Goal: Check status: Check status

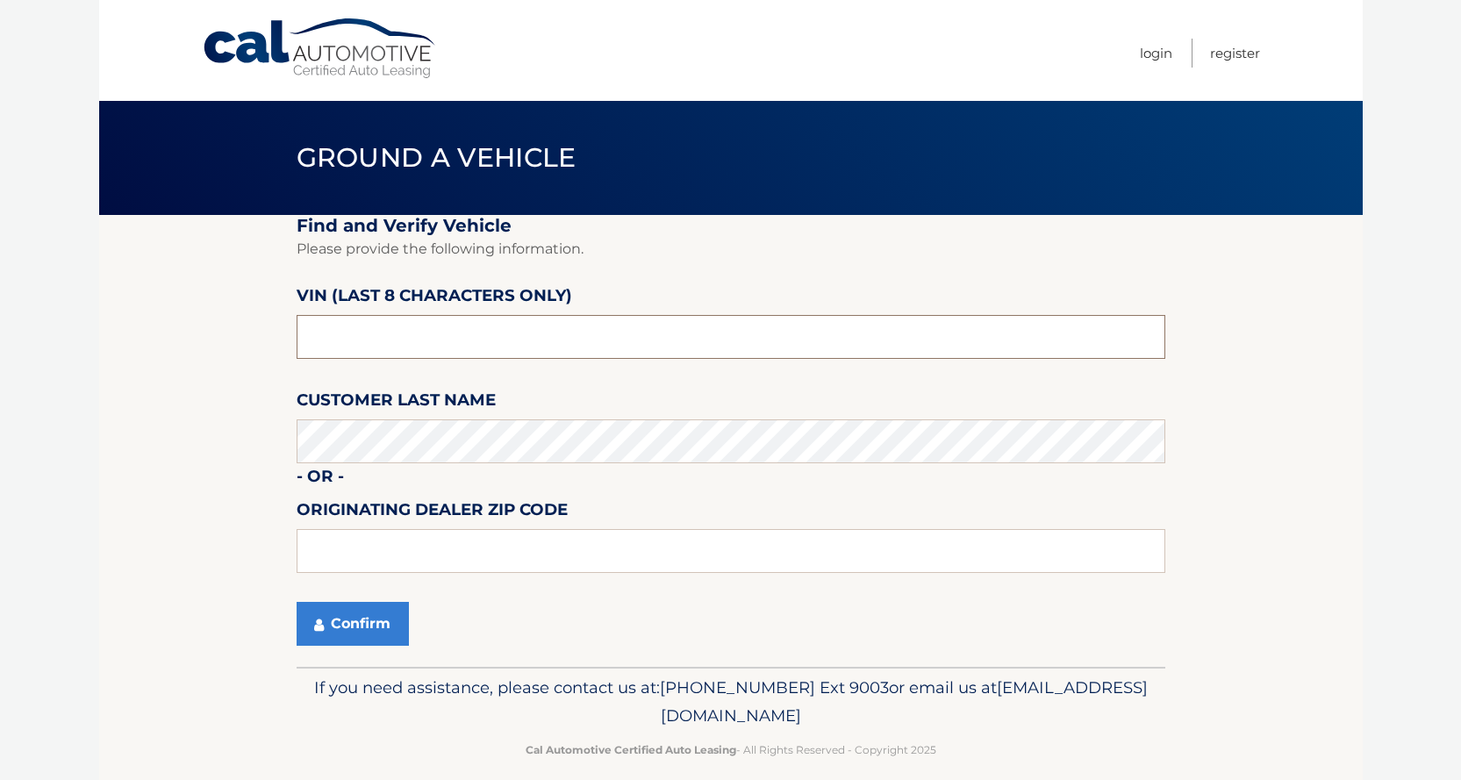
drag, startPoint x: 444, startPoint y: 333, endPoint x: 203, endPoint y: 298, distance: 243.9
click at [203, 298] on section "Find and Verify Vehicle Please provide the following information. VIN (last 8 c…" at bounding box center [731, 441] width 1264 height 452
click at [441, 339] on input "text" at bounding box center [731, 337] width 869 height 44
drag, startPoint x: 432, startPoint y: 340, endPoint x: 0, endPoint y: 342, distance: 431.7
click at [0, 342] on body "Cal Automotive Menu Login Register Ground a Vehicle" at bounding box center [730, 390] width 1461 height 780
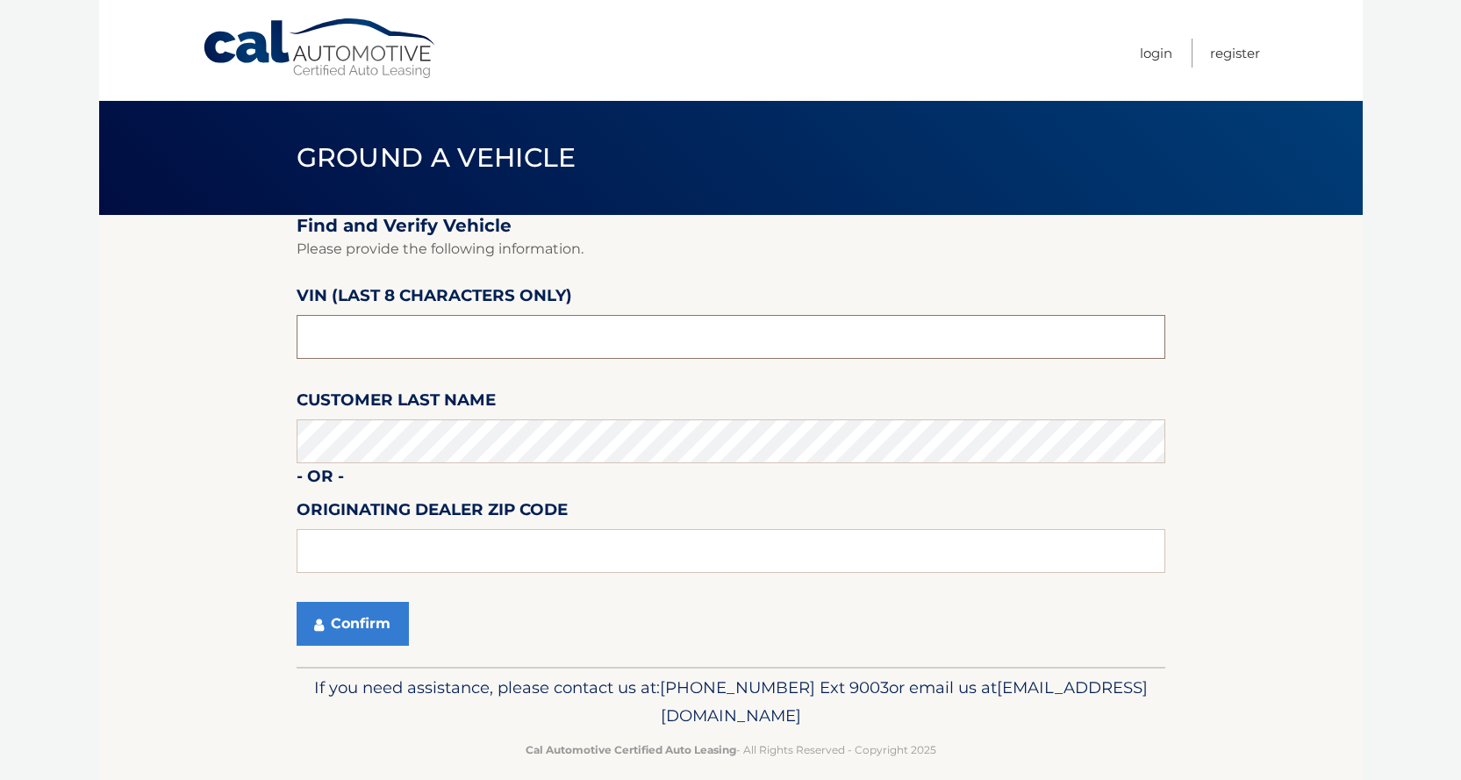
paste input "1HGCV1F3"
type input "1HGCV1F3"
drag, startPoint x: 391, startPoint y: 345, endPoint x: 156, endPoint y: 327, distance: 235.8
click at [156, 327] on section "Find and Verify Vehicle Please provide the following information. VIN (last 8 c…" at bounding box center [731, 441] width 1264 height 452
drag, startPoint x: 387, startPoint y: 339, endPoint x: 140, endPoint y: 339, distance: 246.6
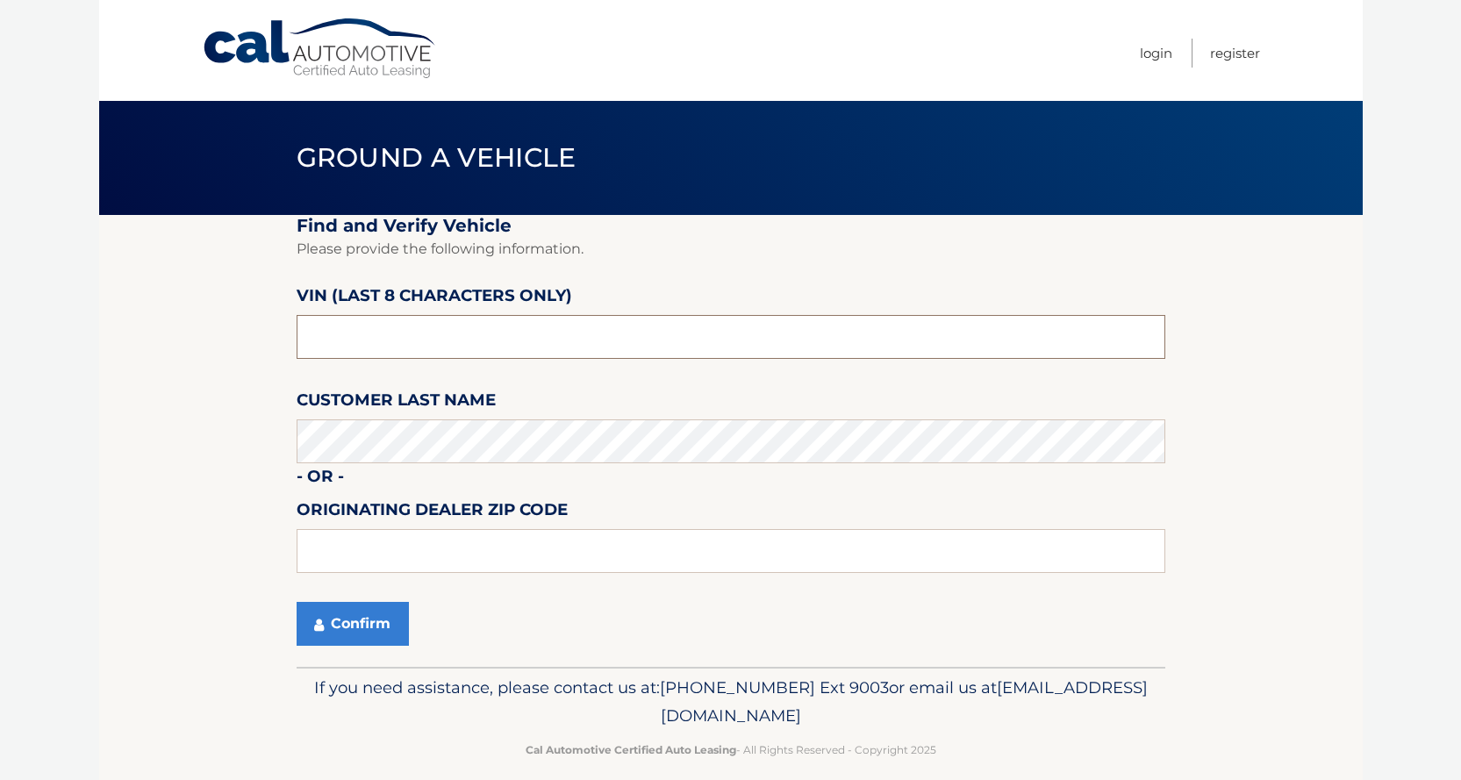
click at [146, 339] on section "Find and Verify Vehicle Please provide the following information. VIN (last 8 c…" at bounding box center [731, 441] width 1264 height 452
type input "NA064647"
click at [320, 625] on icon "submit" at bounding box center [319, 625] width 10 height 14
click at [389, 628] on button "Confirm" at bounding box center [353, 624] width 112 height 44
drag, startPoint x: 349, startPoint y: 598, endPoint x: 358, endPoint y: 627, distance: 29.4
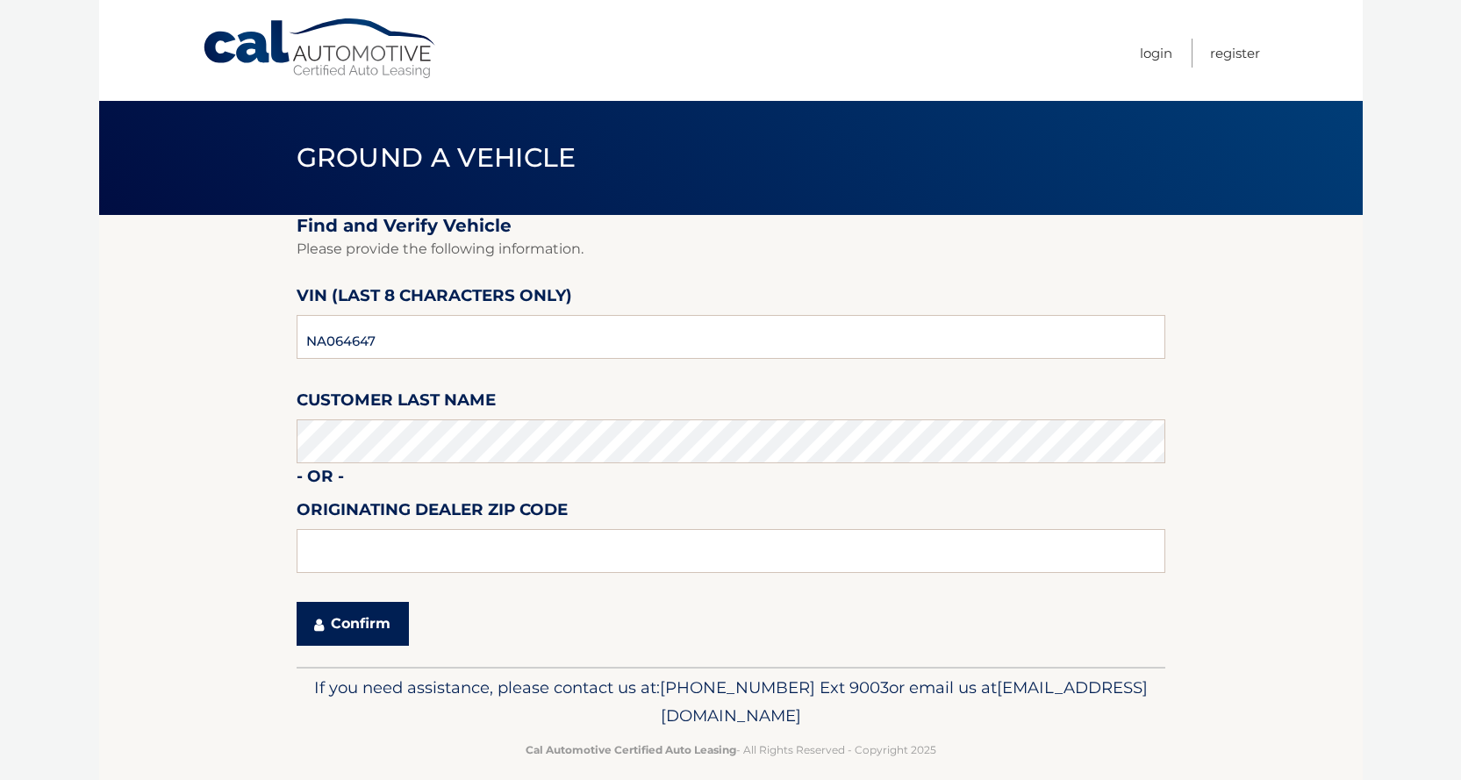
click at [351, 599] on fieldset "Find and Verify Vehicle Please provide the following information. VIN (last 8 c…" at bounding box center [731, 441] width 869 height 452
click at [358, 627] on button "Confirm" at bounding box center [353, 624] width 112 height 44
click at [360, 616] on button "Confirm" at bounding box center [353, 624] width 112 height 44
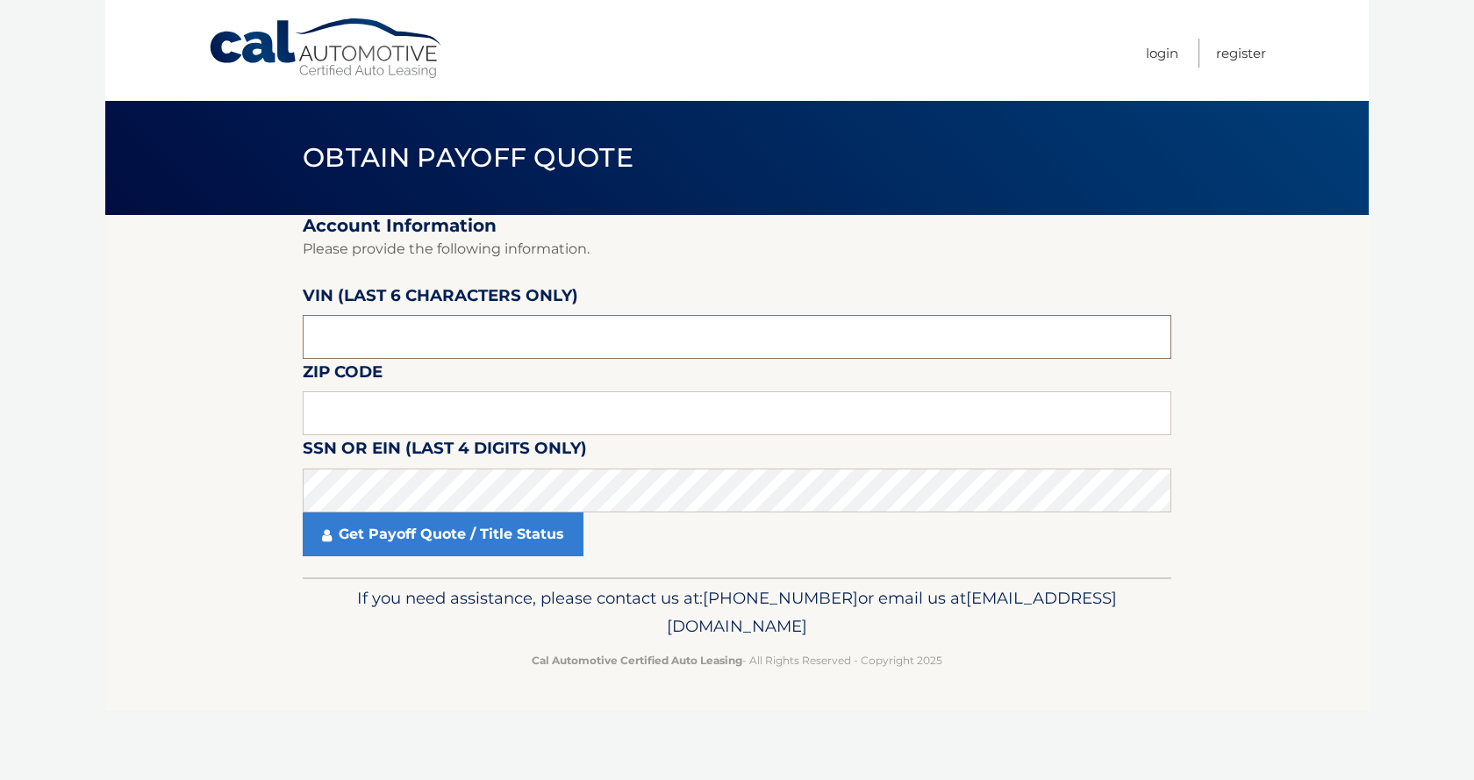
click at [431, 335] on input "text" at bounding box center [737, 337] width 869 height 44
drag, startPoint x: 484, startPoint y: 344, endPoint x: 0, endPoint y: 270, distance: 489.1
click at [0, 270] on body "Cal Automotive Menu Login Register Obtain Payoff Quote" at bounding box center [737, 390] width 1474 height 780
click at [376, 348] on input "text" at bounding box center [737, 337] width 869 height 44
drag, startPoint x: 380, startPoint y: 345, endPoint x: 38, endPoint y: 301, distance: 345.0
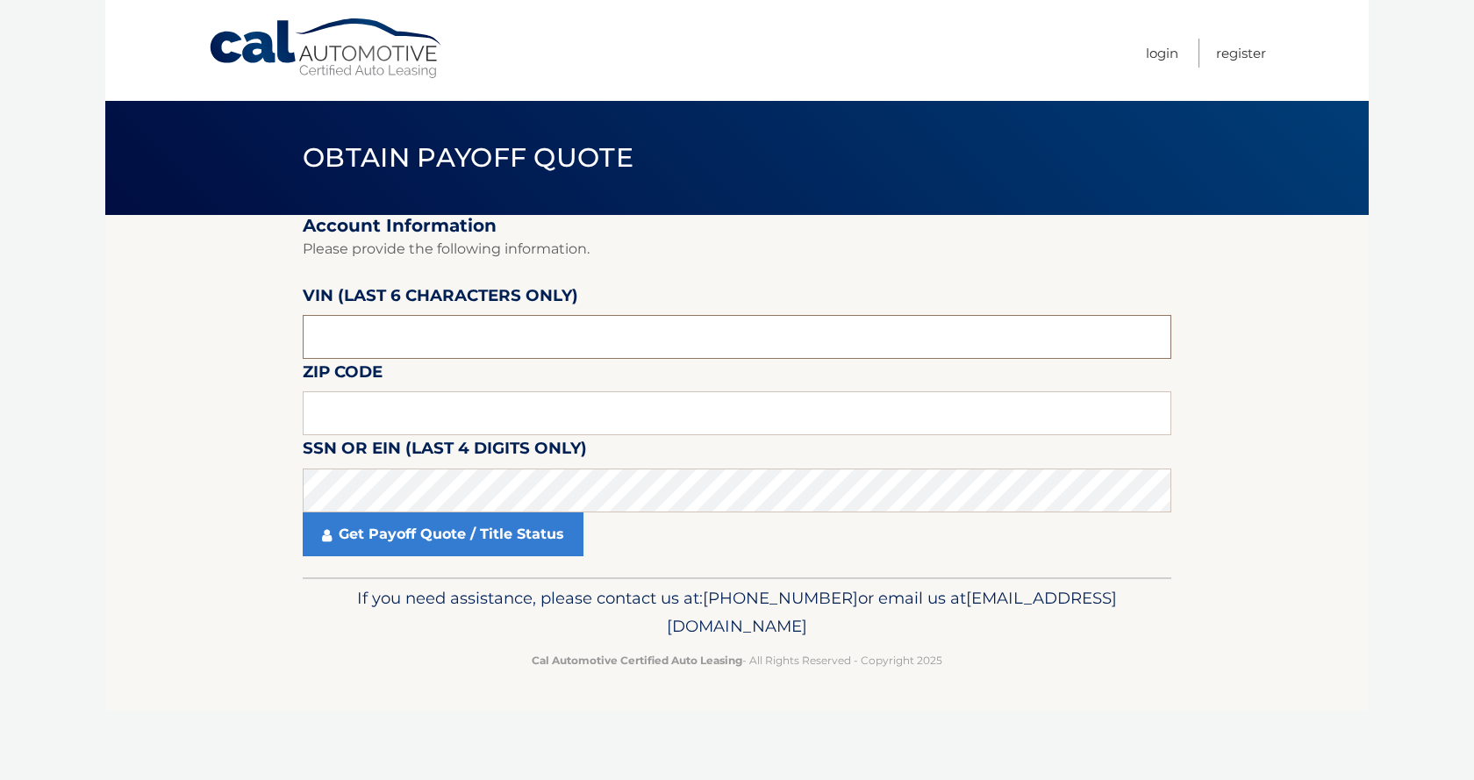
click at [39, 302] on body "Cal Automotive Menu Login Register Obtain Payoff Quote" at bounding box center [737, 390] width 1474 height 780
type input "064647"
click at [354, 410] on input "text" at bounding box center [737, 413] width 869 height 44
type input "10305"
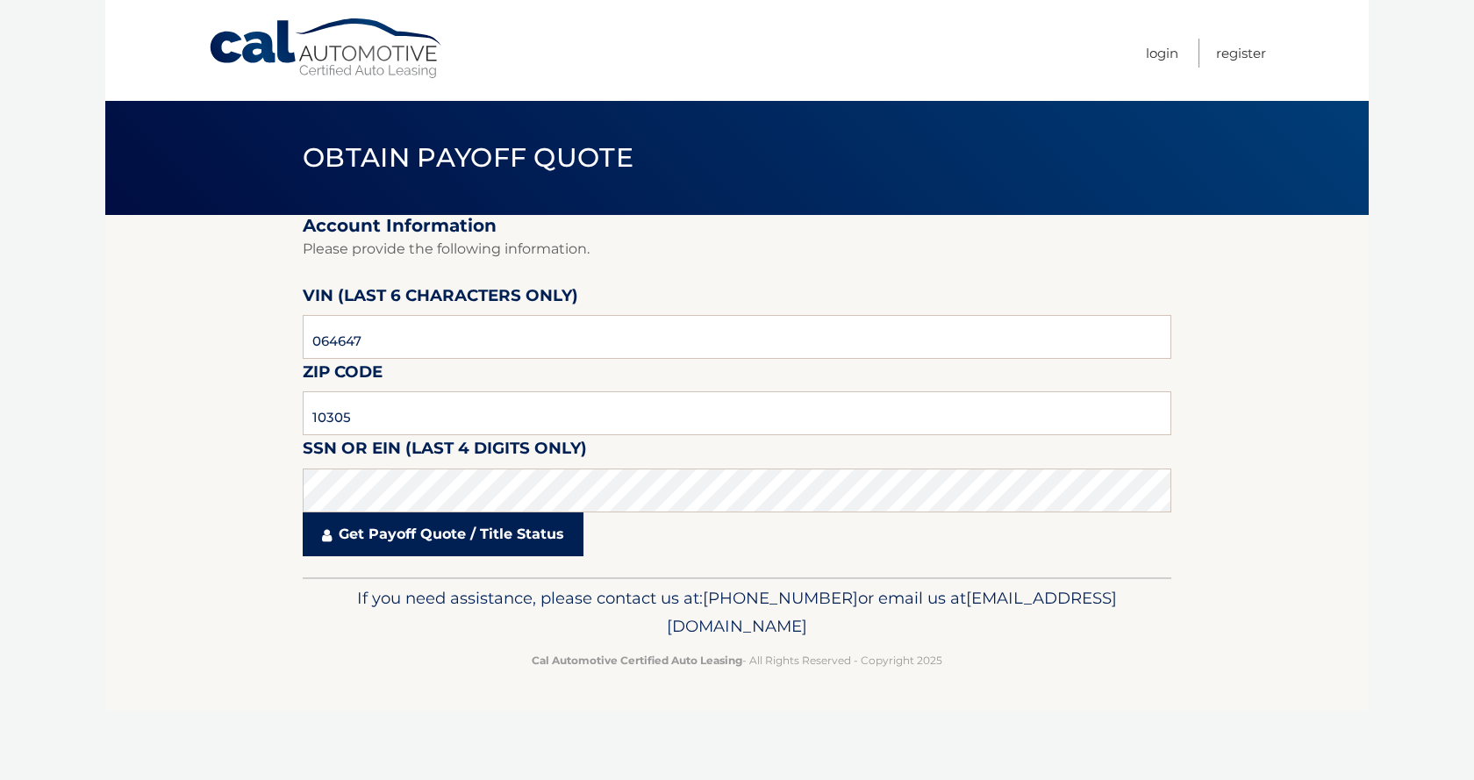
click at [410, 545] on link "Get Payoff Quote / Title Status" at bounding box center [443, 534] width 281 height 44
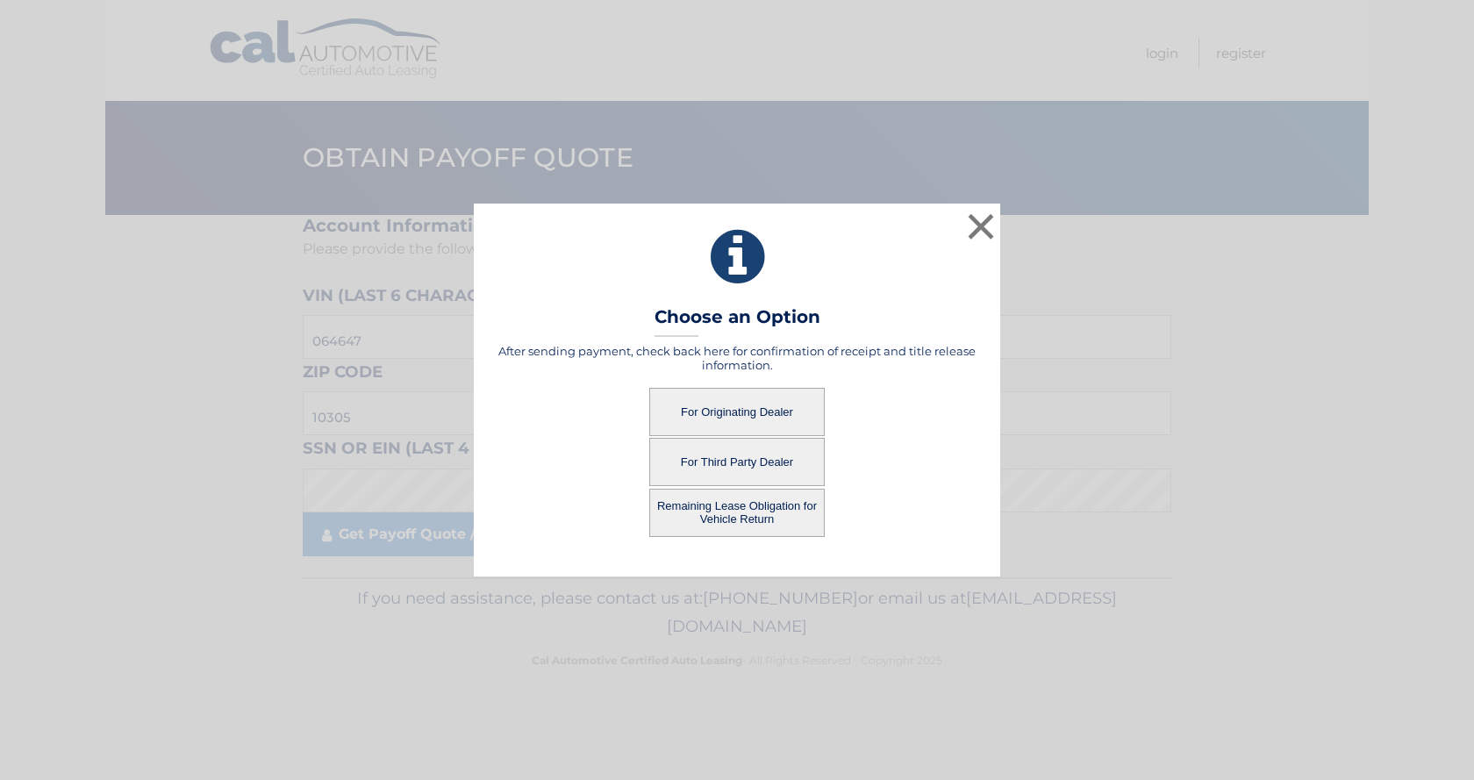
click at [770, 397] on button "For Originating Dealer" at bounding box center [737, 412] width 176 height 48
click at [745, 412] on button "For Originating Dealer" at bounding box center [737, 412] width 176 height 48
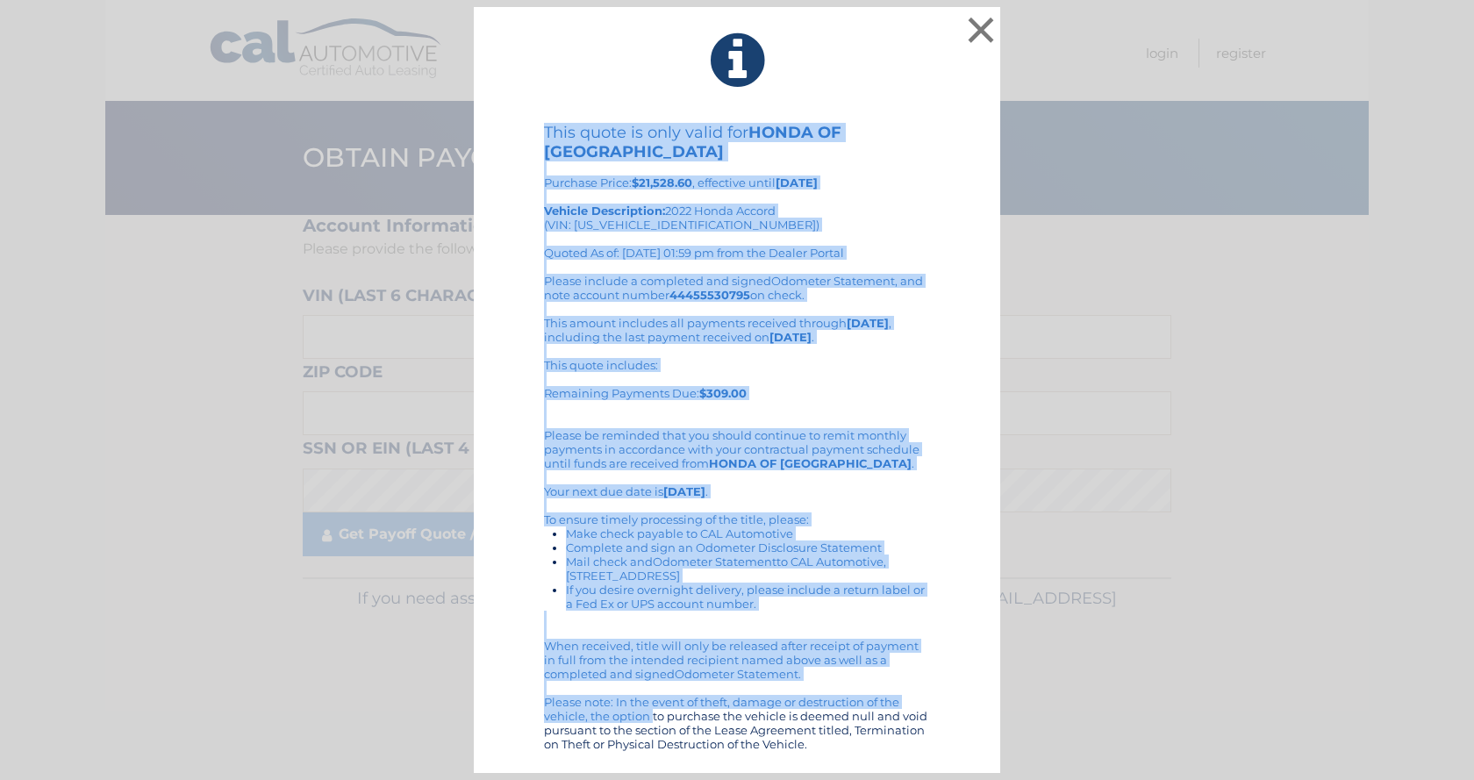
drag, startPoint x: 628, startPoint y: 172, endPoint x: 896, endPoint y: 701, distance: 593.0
click at [895, 702] on div "× This quote is only valid for HONDA OF STATEN ISLAND Purchase Price: $21,528.6…" at bounding box center [737, 390] width 527 height 767
drag, startPoint x: 778, startPoint y: 362, endPoint x: 935, endPoint y: 201, distance: 224.0
click at [935, 201] on div "This quote is only valid for HONDA OF STATEN ISLAND Purchase Price: $21,528.60 …" at bounding box center [737, 437] width 483 height 628
click at [788, 68] on icon at bounding box center [737, 60] width 483 height 63
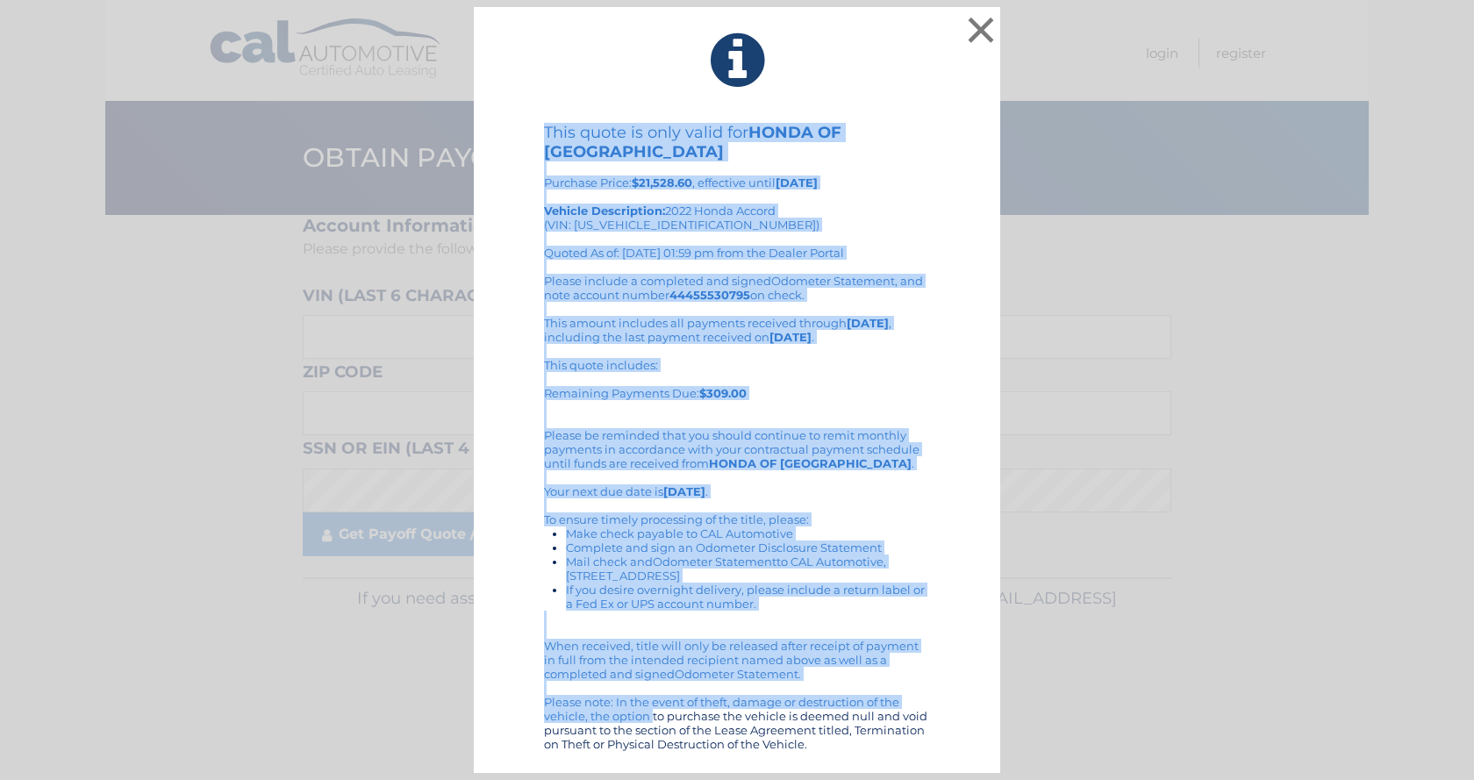
drag, startPoint x: 561, startPoint y: 81, endPoint x: 812, endPoint y: 649, distance: 621.6
click at [888, 724] on div "× This quote is only valid for HONDA OF STATEN ISLAND Purchase Price: $21,528.6…" at bounding box center [737, 390] width 527 height 767
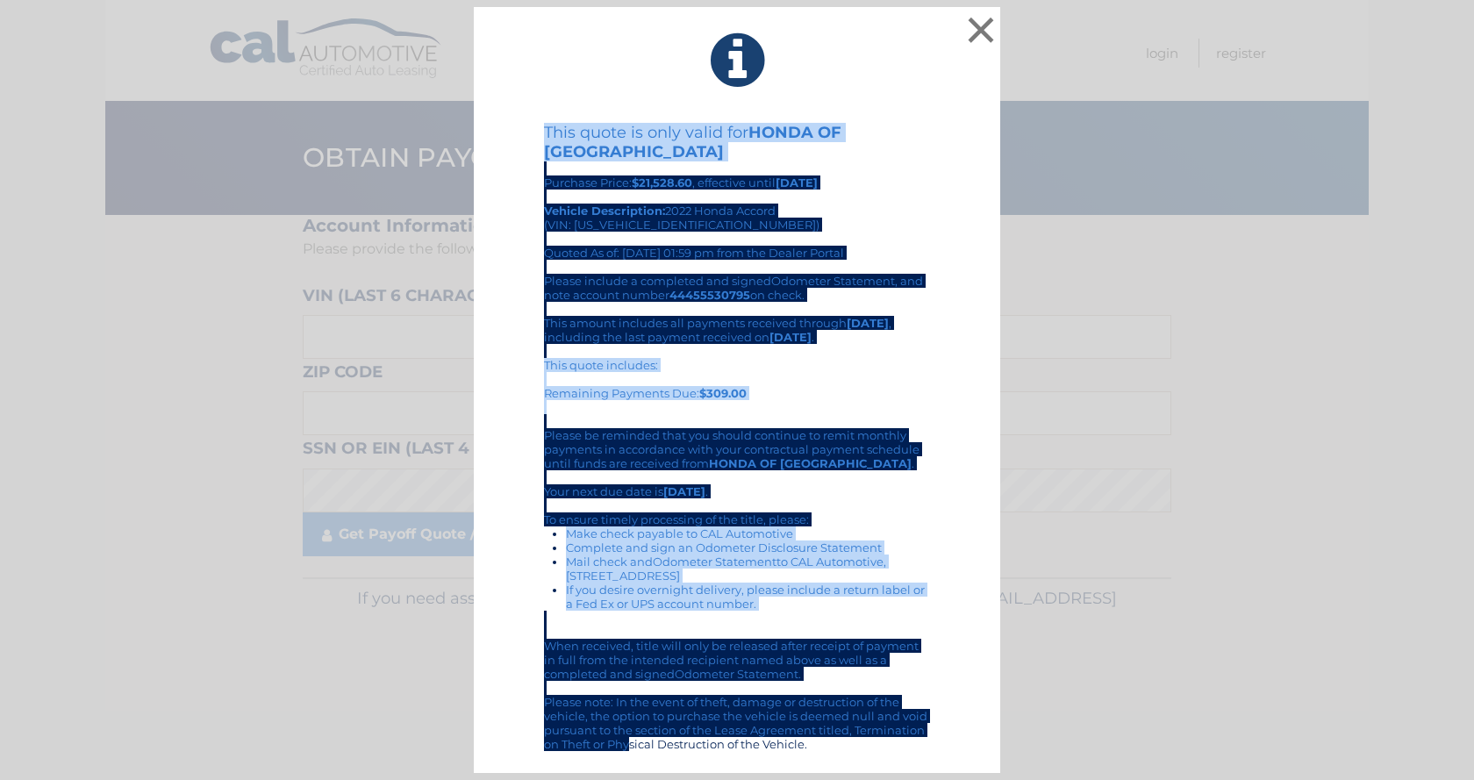
click at [1139, 264] on div "× This quote is only valid for HONDA OF STATEN ISLAND Purchase Price: $21,528.6…" at bounding box center [737, 390] width 1460 height 767
